Goal: Information Seeking & Learning: Learn about a topic

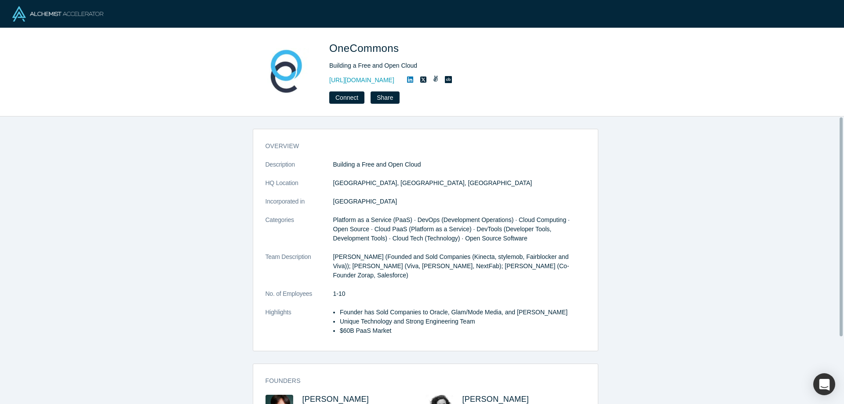
click at [365, 49] on span "OneCommons" at bounding box center [365, 48] width 72 height 12
drag, startPoint x: 401, startPoint y: 48, endPoint x: 333, endPoint y: 53, distance: 67.8
click at [333, 53] on h1 "OneCommons" at bounding box center [452, 48] width 246 height 16
copy span "OneCommons"
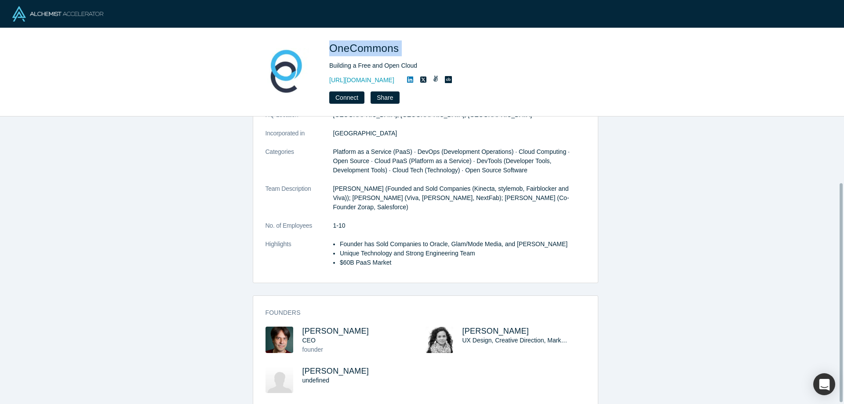
scroll to position [88, 0]
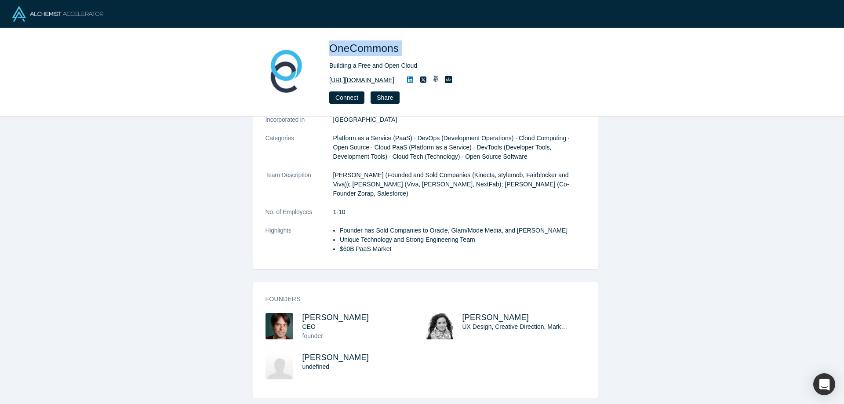
click at [378, 80] on link "https://www.unfurl.cloud" at bounding box center [361, 80] width 65 height 9
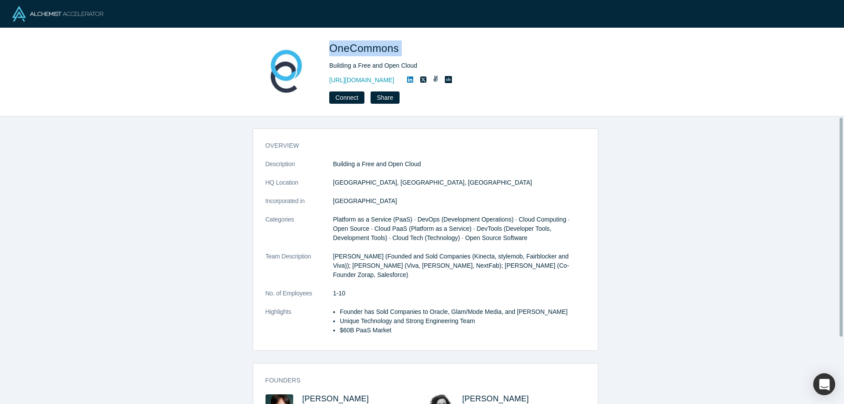
scroll to position [0, 0]
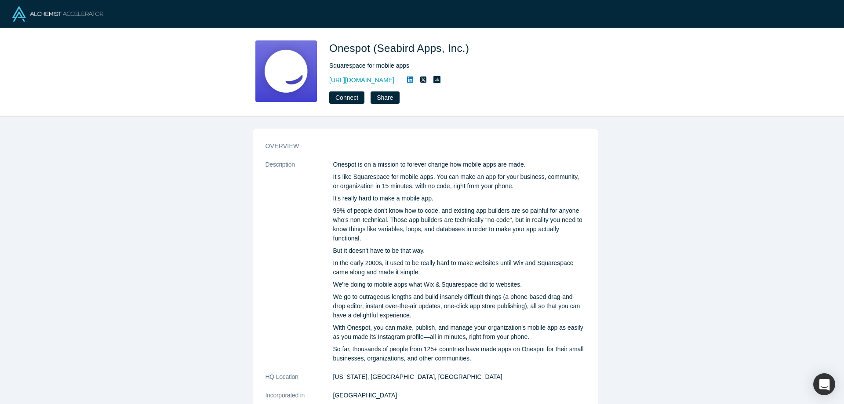
click at [345, 51] on span "Onespot (Seabird Apps, Inc.)" at bounding box center [400, 48] width 143 height 12
copy span "Onespot"
click at [391, 45] on span "Onespot (Seabird Apps, Inc.)" at bounding box center [400, 48] width 143 height 12
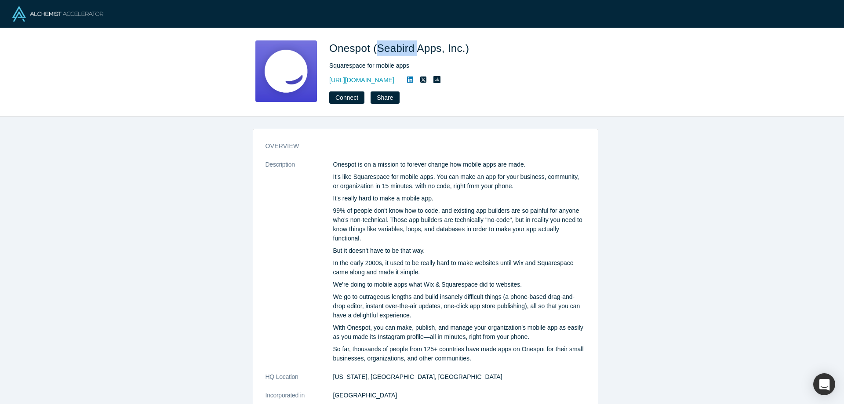
copy span "Seabird"
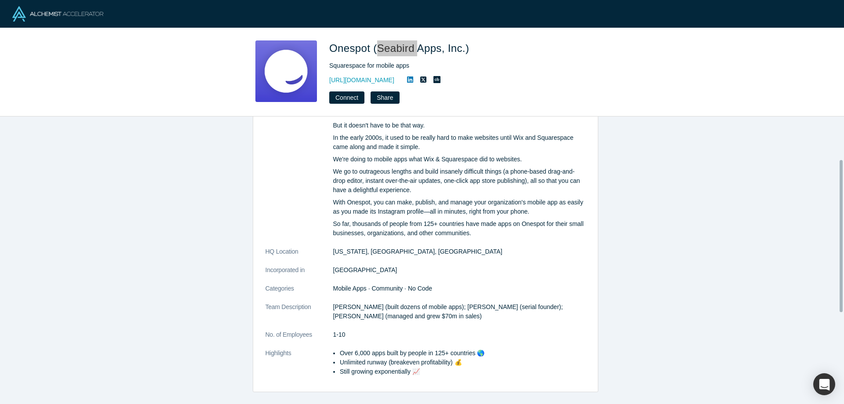
scroll to position [253, 0]
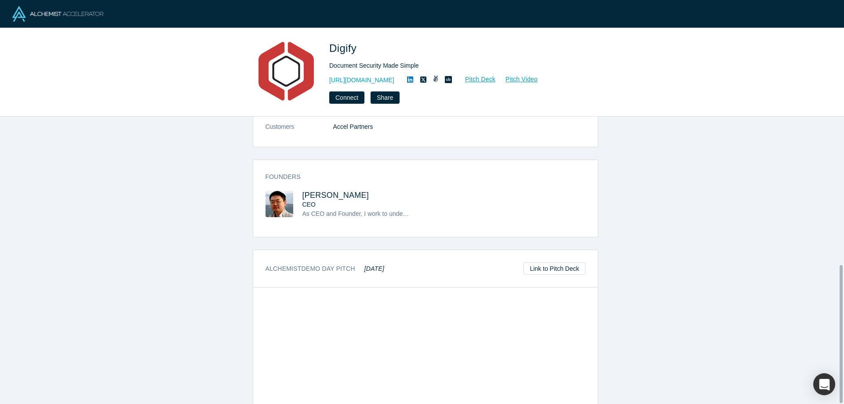
scroll to position [134, 0]
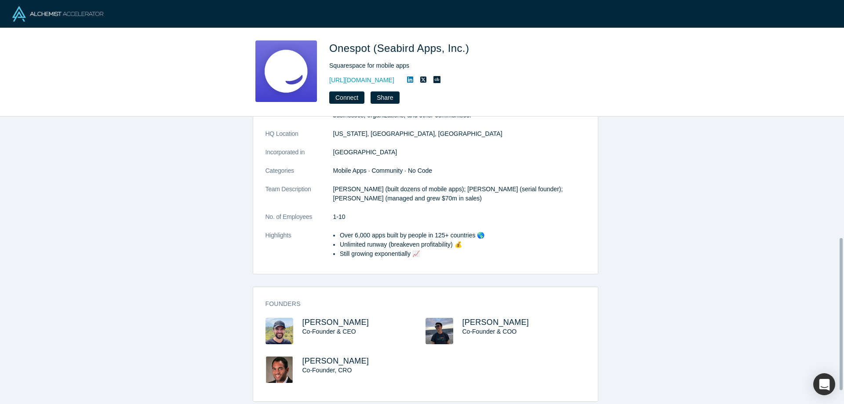
scroll to position [253, 0]
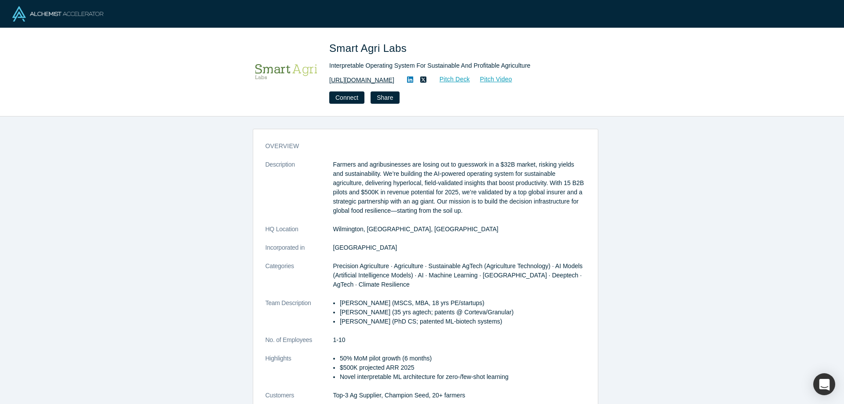
click at [377, 80] on link "[URL][DOMAIN_NAME]" at bounding box center [361, 80] width 65 height 9
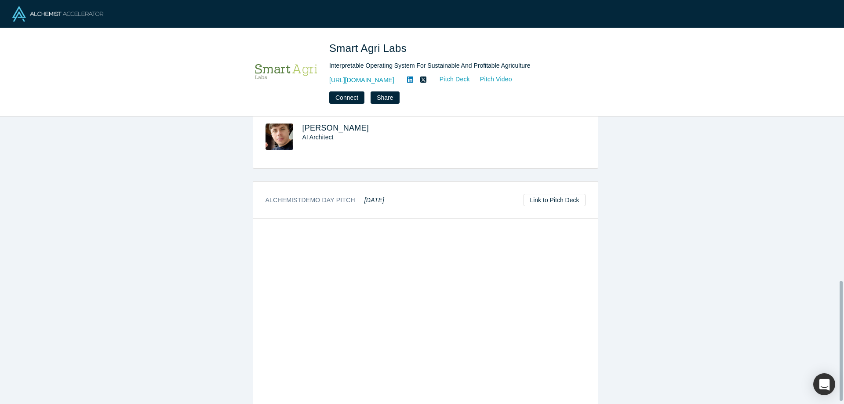
scroll to position [397, 0]
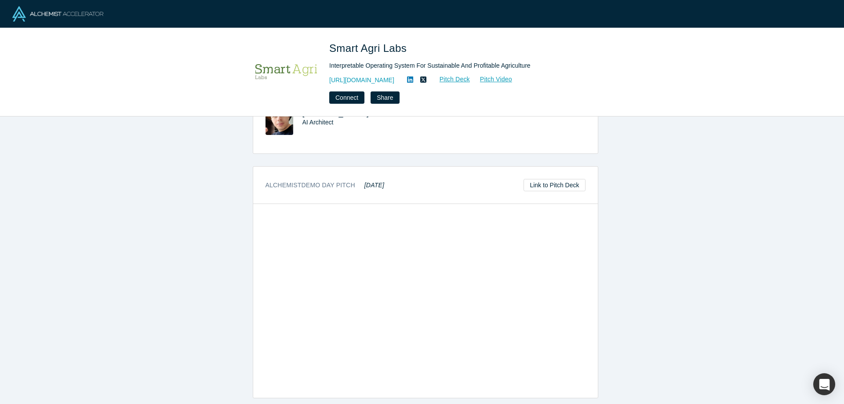
drag, startPoint x: 350, startPoint y: 176, endPoint x: 393, endPoint y: 181, distance: 42.9
click at [393, 181] on div "Alchemist Demo Day Pitch May 2025 Link to Pitch Deck" at bounding box center [425, 185] width 344 height 37
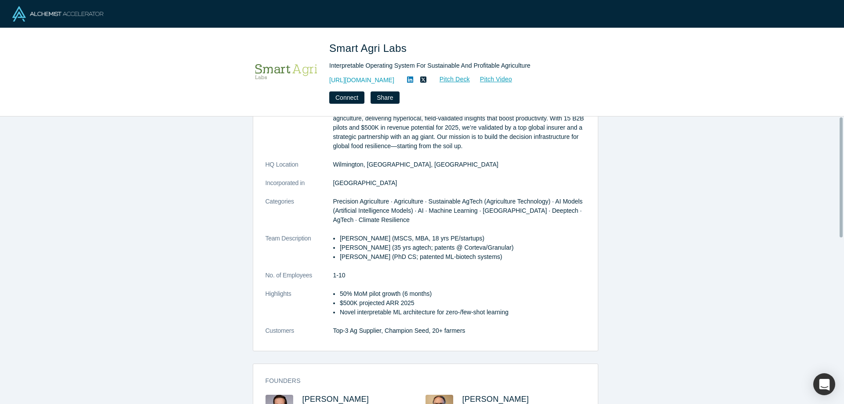
scroll to position [0, 0]
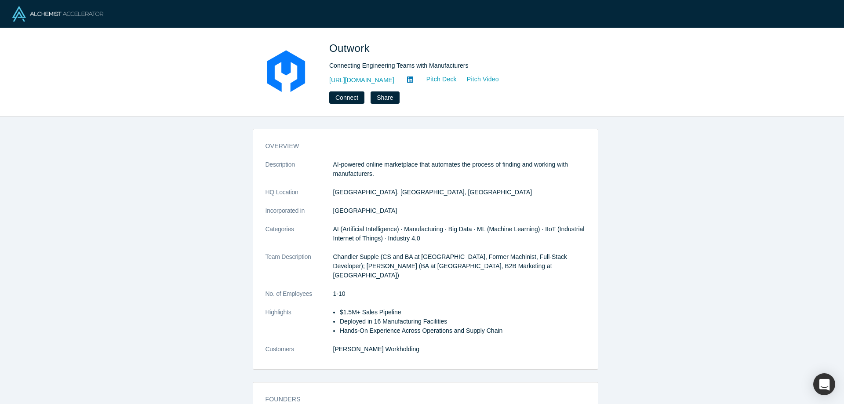
click at [344, 53] on span "Outwork" at bounding box center [350, 48] width 43 height 12
copy span "Outwork"
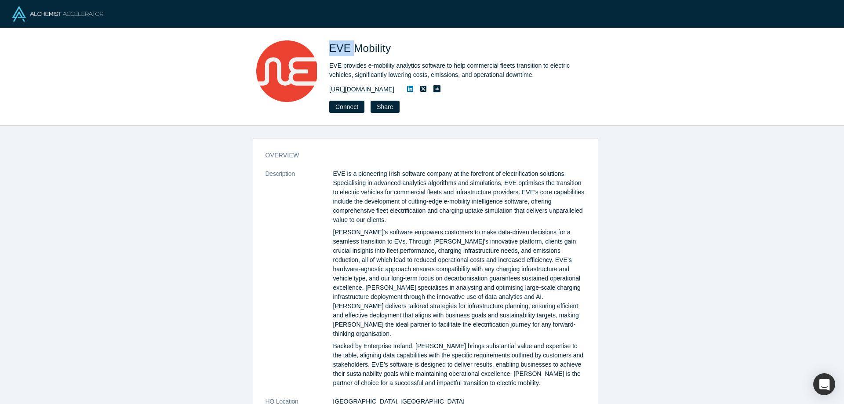
click at [366, 93] on link "[URL][DOMAIN_NAME]" at bounding box center [361, 89] width 65 height 9
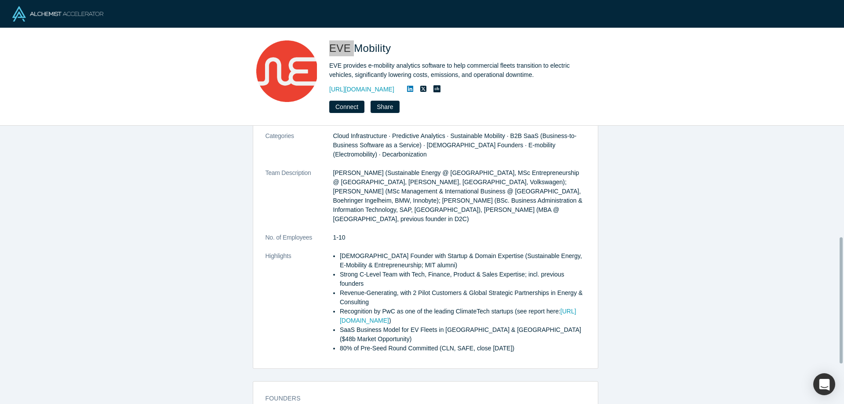
scroll to position [333, 0]
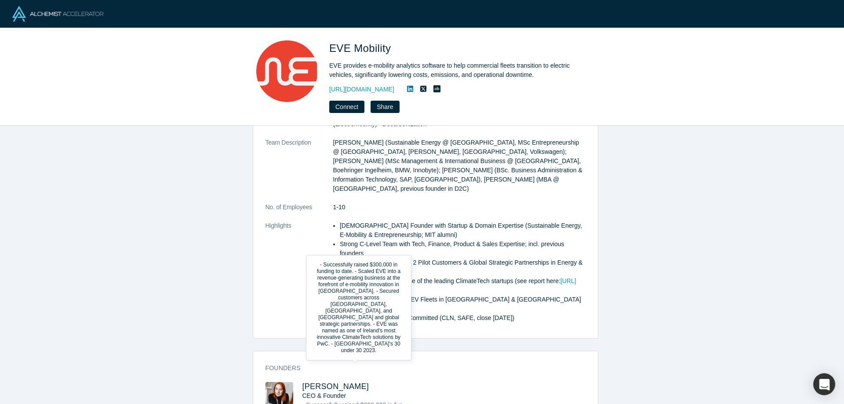
drag, startPoint x: 369, startPoint y: 366, endPoint x: 613, endPoint y: 326, distance: 247.6
click at [613, 326] on div "overview Description [PERSON_NAME] is a pioneering Irish software company at th…" at bounding box center [425, 268] width 850 height 285
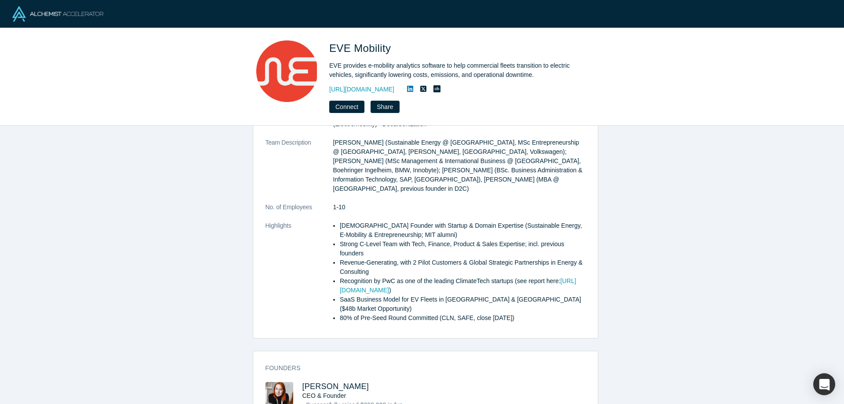
click at [703, 209] on div "overview Description [PERSON_NAME] is a pioneering Irish software company at th…" at bounding box center [425, 268] width 850 height 285
